Goal: Information Seeking & Learning: Learn about a topic

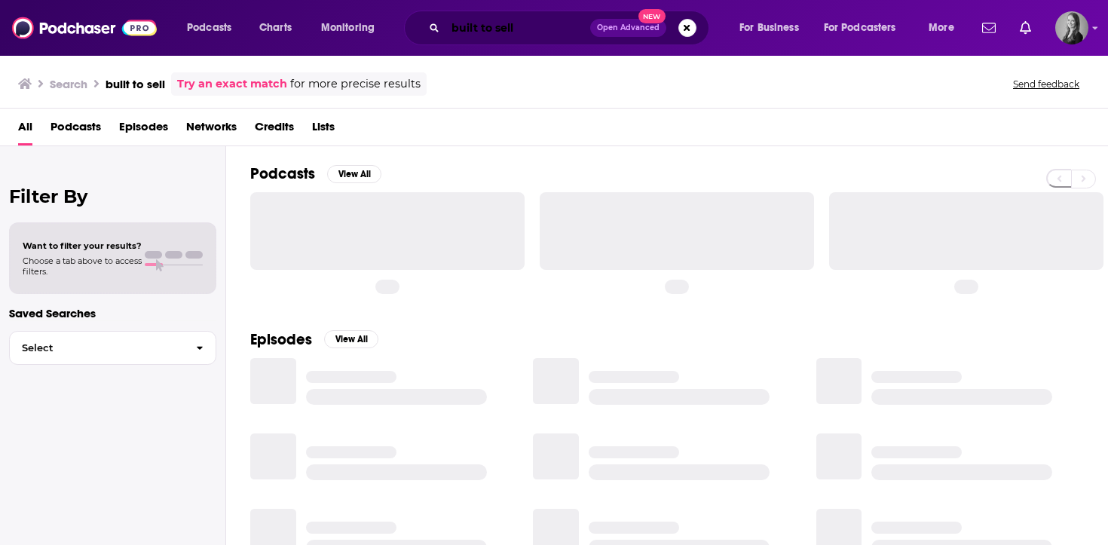
click at [531, 34] on input "built to sell" at bounding box center [517, 28] width 145 height 24
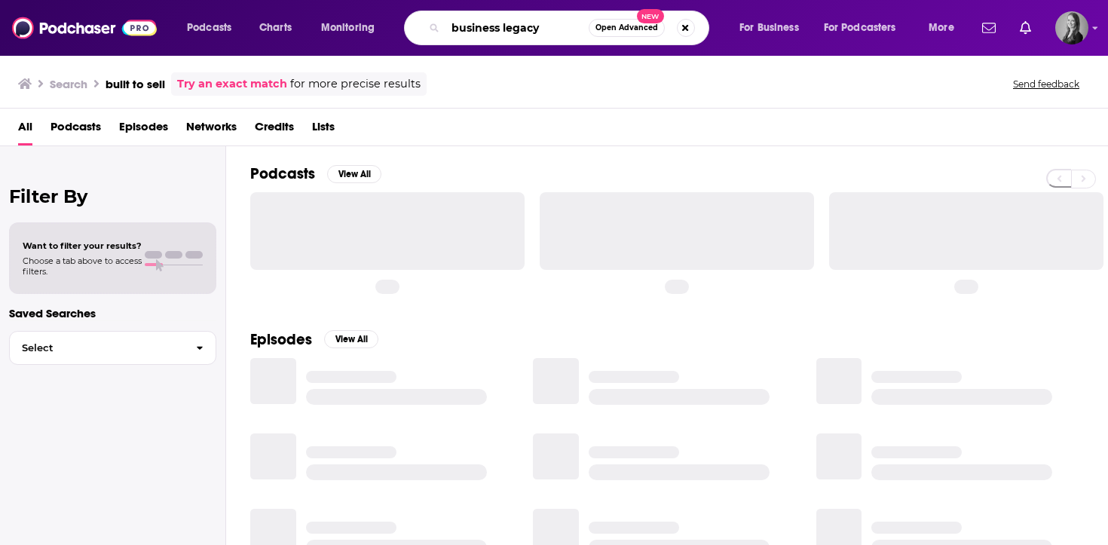
type input "business legacy"
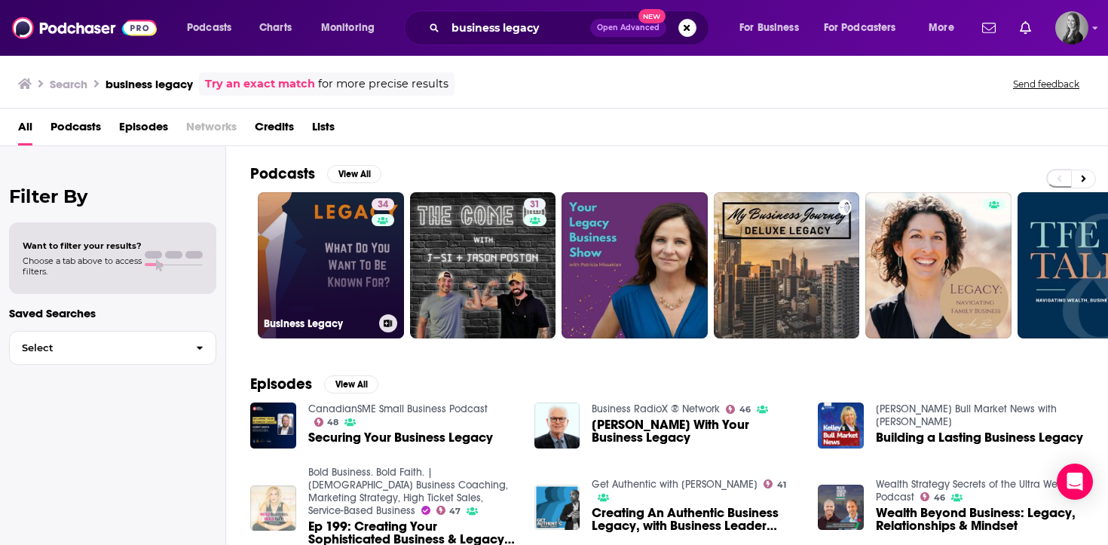
click at [336, 267] on link "34 Business Legacy" at bounding box center [331, 265] width 146 height 146
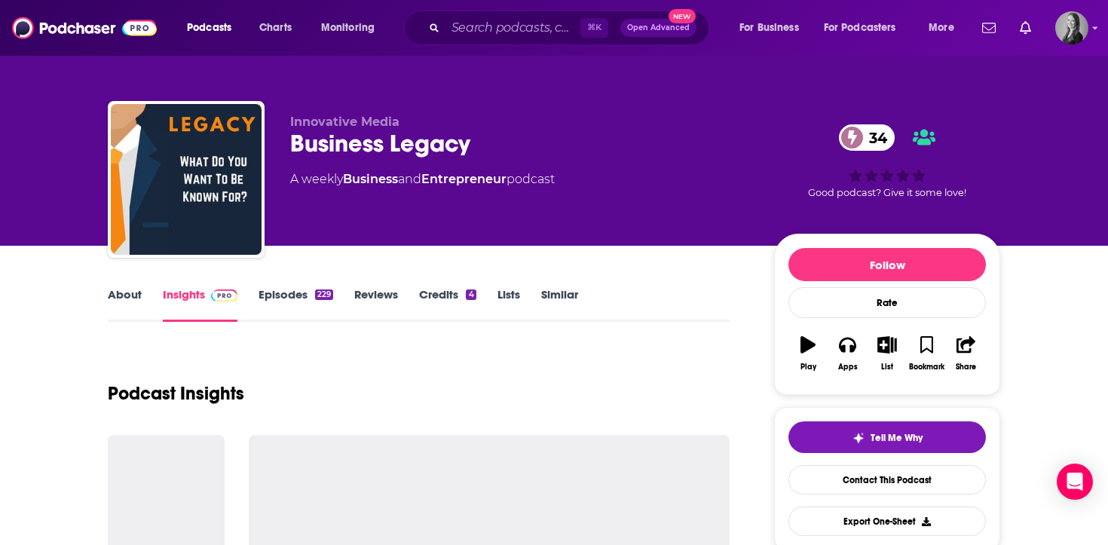
scroll to position [167, 0]
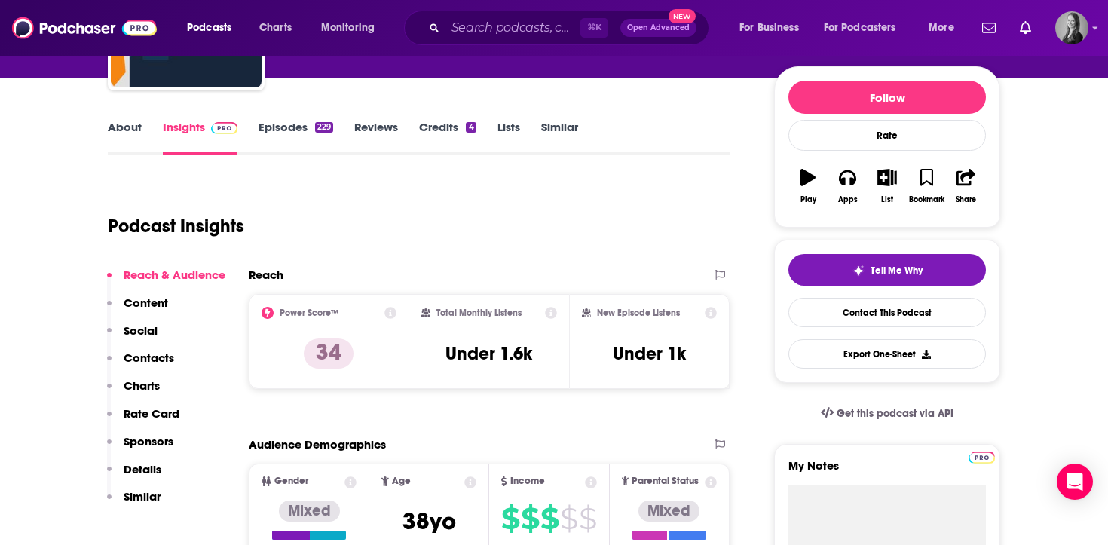
click at [111, 133] on link "About" at bounding box center [125, 137] width 34 height 35
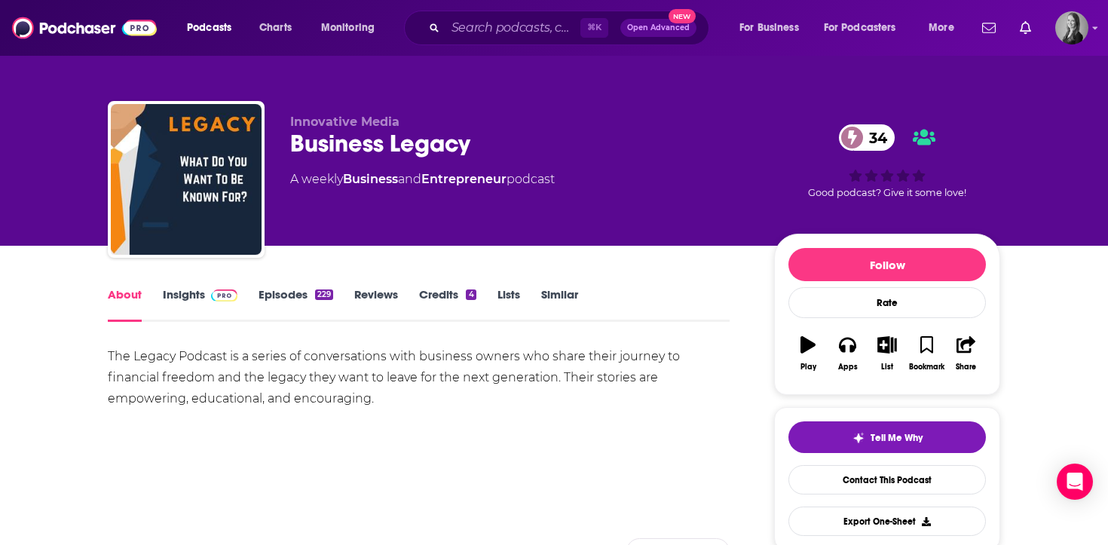
click at [291, 296] on link "Episodes 229" at bounding box center [295, 304] width 75 height 35
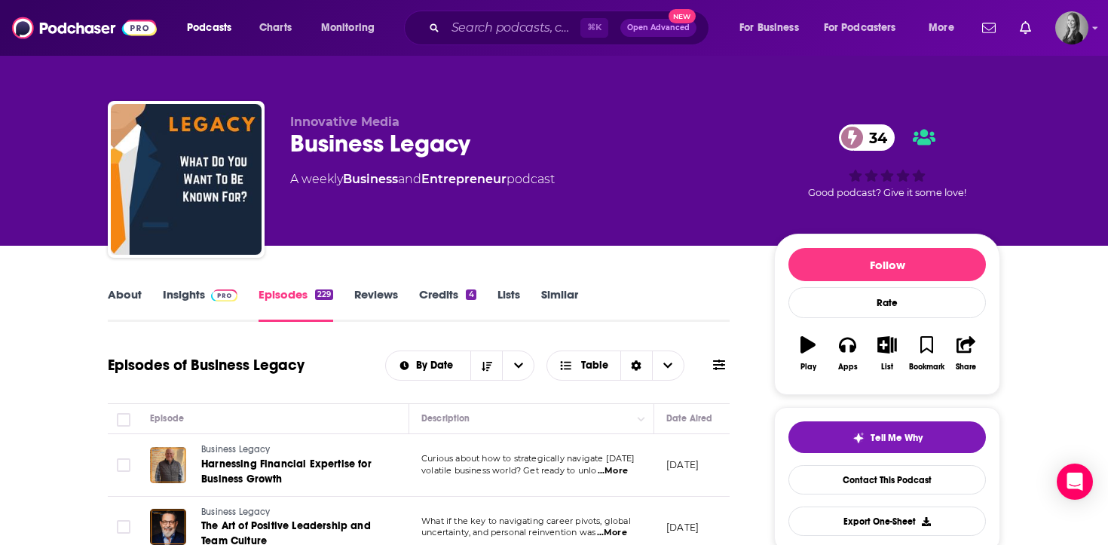
click at [130, 294] on link "About" at bounding box center [125, 304] width 34 height 35
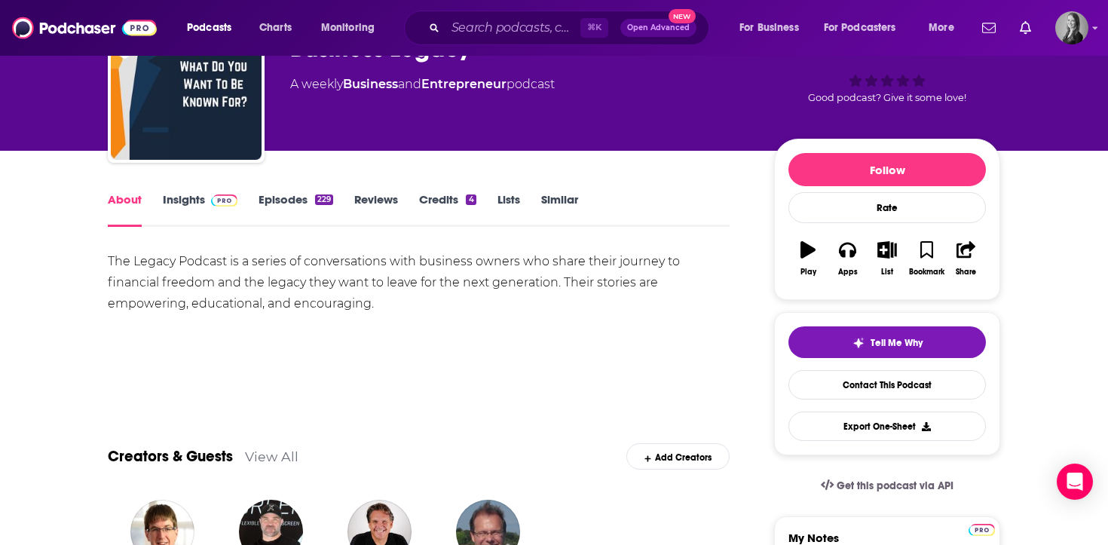
scroll to position [154, 0]
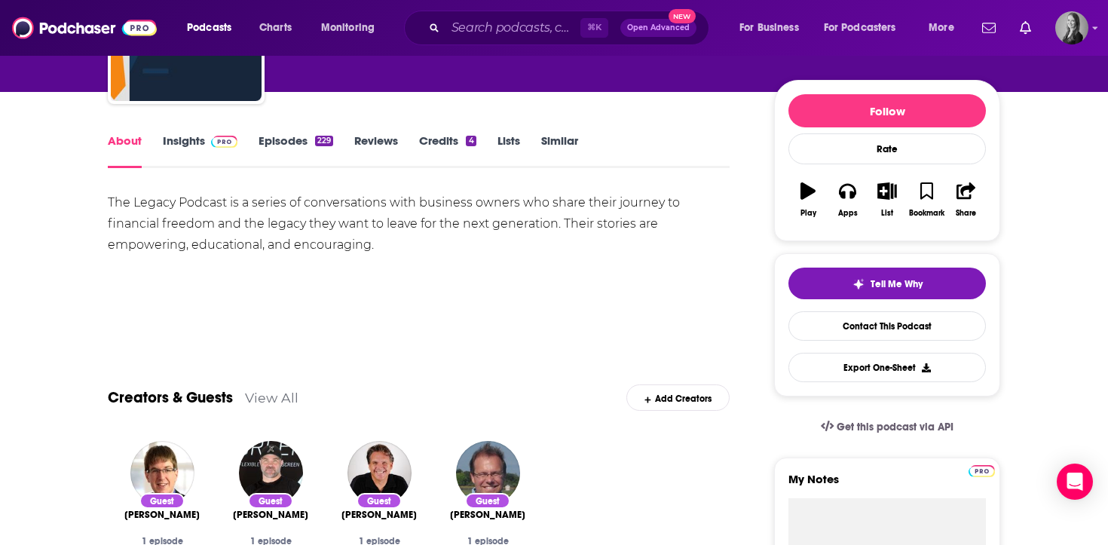
click at [182, 140] on link "Insights" at bounding box center [200, 150] width 75 height 35
